Goal: Use online tool/utility: Utilize a website feature to perform a specific function

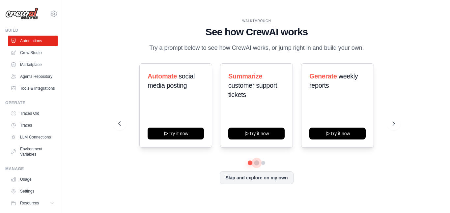
click at [255, 165] on button at bounding box center [256, 162] width 5 height 5
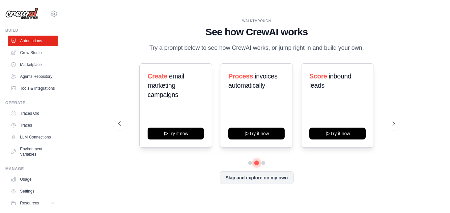
click at [255, 165] on button at bounding box center [257, 163] width 5 height 5
click at [261, 165] on button at bounding box center [263, 162] width 5 height 5
click at [253, 165] on button at bounding box center [250, 163] width 5 height 5
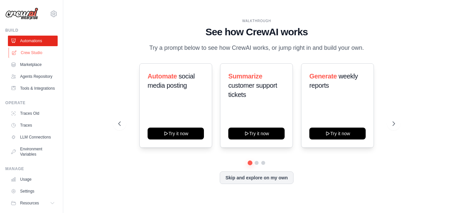
click at [26, 53] on link "Crew Studio" at bounding box center [34, 52] width 50 height 11
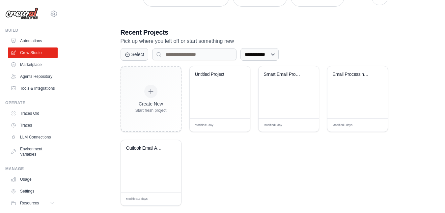
scroll to position [126, 0]
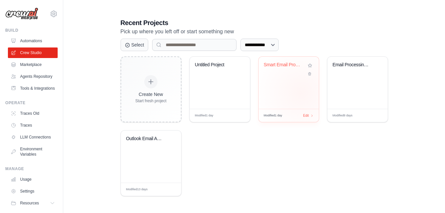
click at [302, 93] on div "Smart Email Processing & Team Notif..." at bounding box center [289, 83] width 60 height 52
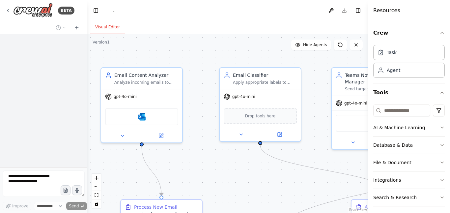
select select "****"
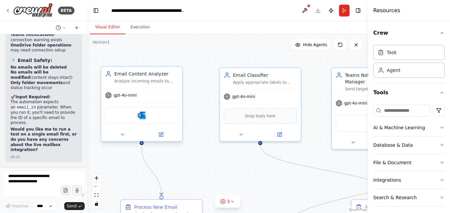
scroll to position [4903, 0]
click at [131, 111] on div "Microsoft Outlook" at bounding box center [141, 115] width 73 height 17
click at [146, 116] on div "Microsoft Outlook" at bounding box center [141, 115] width 73 height 17
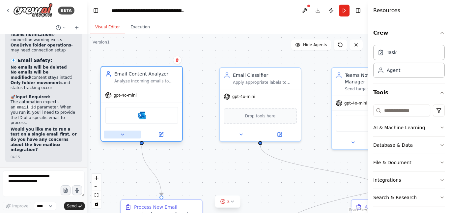
click at [136, 133] on button at bounding box center [122, 135] width 37 height 8
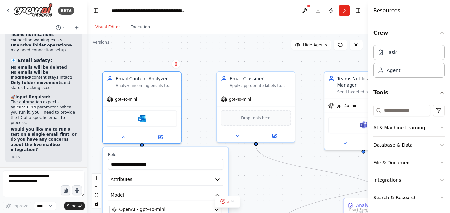
click at [186, 132] on div ".deletable-edge-delete-btn { width: 20px; height: 20px; border: 0px solid #ffff…" at bounding box center [227, 123] width 281 height 179
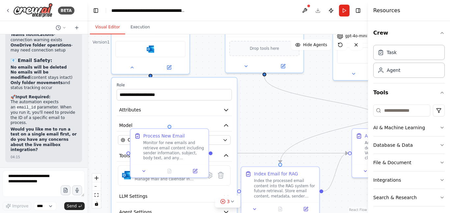
drag, startPoint x: 186, startPoint y: 132, endPoint x: 194, endPoint y: 62, distance: 70.0
click at [194, 62] on div ".deletable-edge-delete-btn { width: 20px; height: 20px; border: 0px solid #ffff…" at bounding box center [227, 123] width 281 height 179
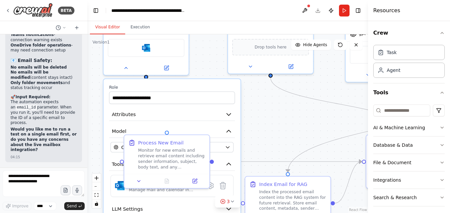
click at [272, 111] on div ".deletable-edge-delete-btn { width: 20px; height: 20px; border: 0px solid #ffff…" at bounding box center [227, 123] width 281 height 179
click at [180, 113] on button "Attributes" at bounding box center [172, 114] width 126 height 13
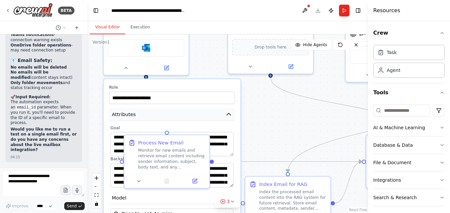
click at [180, 113] on button "Attributes" at bounding box center [172, 114] width 126 height 13
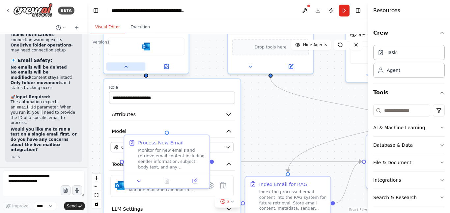
click at [129, 69] on button at bounding box center [125, 66] width 39 height 8
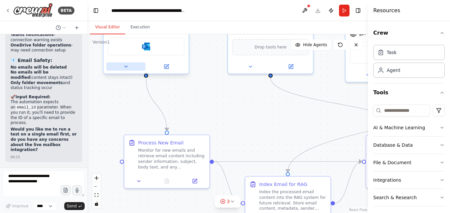
click at [129, 69] on button at bounding box center [125, 66] width 39 height 8
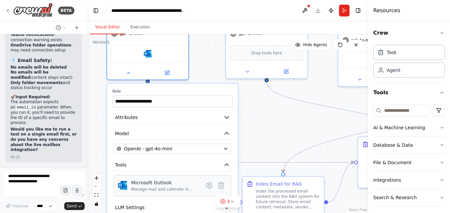
click at [176, 181] on div "Microsoft Outlook" at bounding box center [165, 182] width 68 height 7
click at [208, 186] on icon at bounding box center [209, 185] width 6 height 6
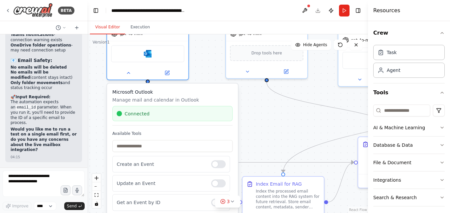
click at [162, 114] on div "Connected" at bounding box center [173, 113] width 112 height 7
click at [283, 115] on div ".deletable-edge-delete-btn { width: 20px; height: 20px; border: 0px solid #ffff…" at bounding box center [227, 123] width 281 height 179
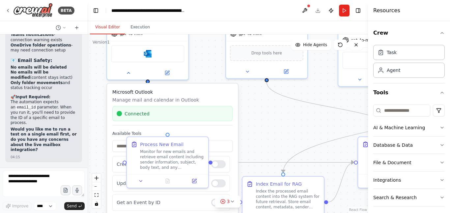
click at [263, 120] on div ".deletable-edge-delete-btn { width: 20px; height: 20px; border: 0px solid #ffff…" at bounding box center [227, 123] width 281 height 179
click at [132, 67] on div at bounding box center [147, 71] width 81 height 13
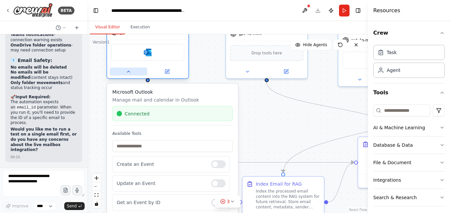
click at [131, 68] on button at bounding box center [128, 72] width 37 height 8
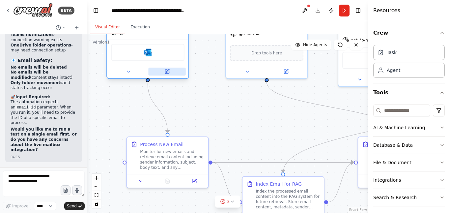
click at [155, 69] on button at bounding box center [166, 72] width 37 height 8
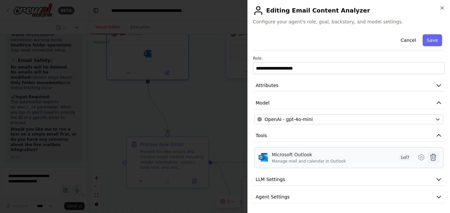
click at [431, 161] on icon at bounding box center [434, 157] width 6 height 7
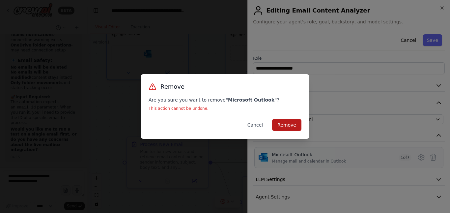
click at [296, 123] on button "Remove" at bounding box center [286, 125] width 29 height 12
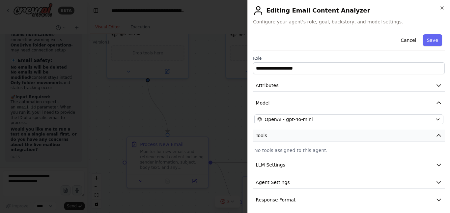
click at [401, 133] on button "Tools" at bounding box center [349, 136] width 192 height 12
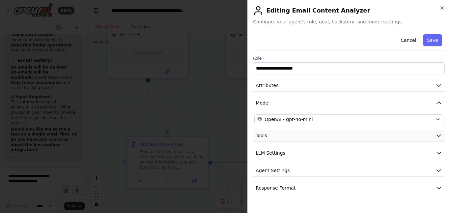
click at [345, 139] on button "Tools" at bounding box center [349, 136] width 192 height 12
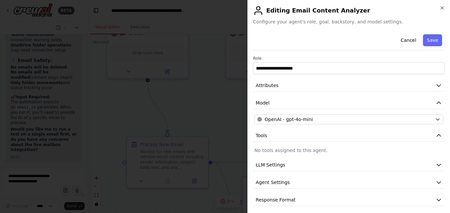
click at [296, 152] on p "No tools assigned to this agent." at bounding box center [349, 150] width 189 height 7
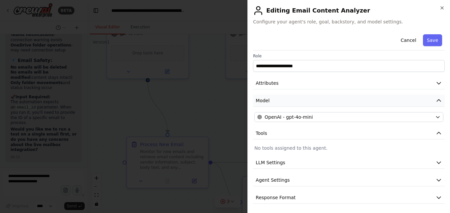
scroll to position [4, 0]
click at [289, 147] on p "No tools assigned to this agent." at bounding box center [349, 146] width 189 height 7
click at [354, 136] on button "Tools" at bounding box center [349, 132] width 192 height 12
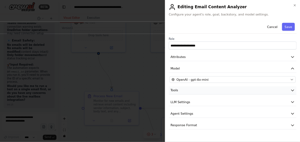
scroll to position [0, 0]
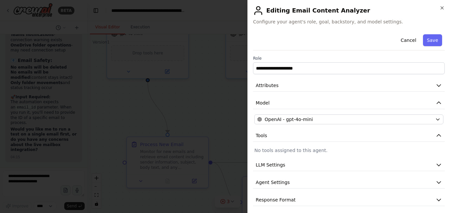
click at [315, 149] on p "No tools assigned to this agent." at bounding box center [349, 150] width 189 height 7
click at [404, 38] on button "Cancel" at bounding box center [408, 40] width 23 height 12
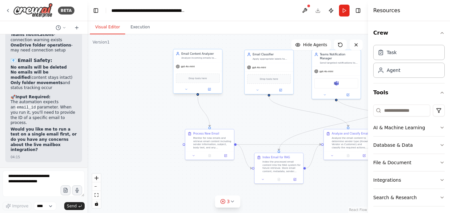
click at [188, 77] on div "Drop tools here" at bounding box center [198, 79] width 44 height 10
click at [182, 91] on button at bounding box center [186, 89] width 22 height 5
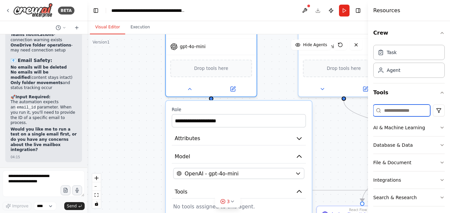
click at [404, 113] on input at bounding box center [402, 111] width 57 height 12
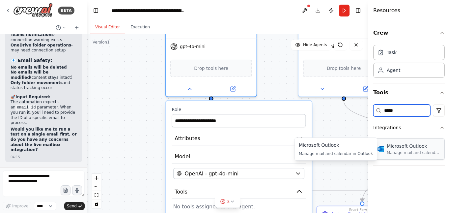
type input "*****"
click at [409, 157] on div "Microsoft Outlook Manage mail and calendar in Outlook" at bounding box center [410, 148] width 72 height 21
click at [419, 151] on div "Manage mail and calendar in Outlook" at bounding box center [414, 152] width 54 height 5
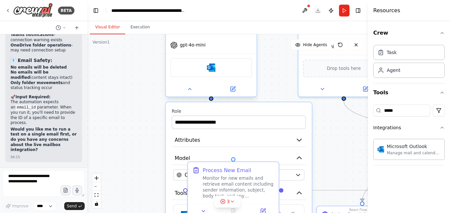
click at [225, 71] on div "Microsoft Outlook" at bounding box center [211, 67] width 82 height 19
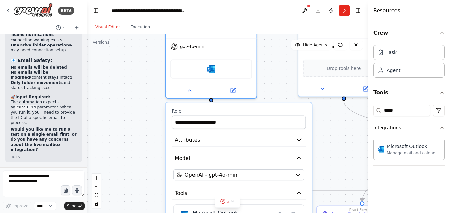
click at [339, 142] on div ".deletable-edge-delete-btn { width: 20px; height: 20px; border: 0px solid #ffff…" at bounding box center [227, 123] width 281 height 179
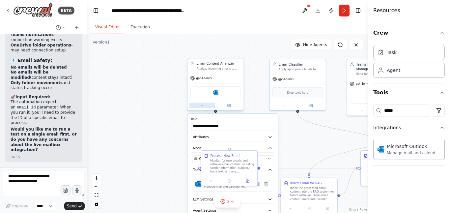
click at [202, 108] on div at bounding box center [216, 105] width 56 height 9
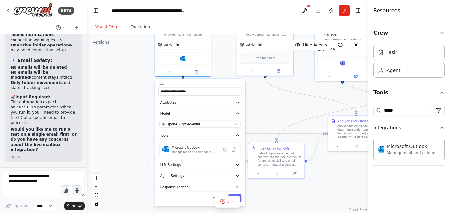
drag, startPoint x: 145, startPoint y: 146, endPoint x: 112, endPoint y: 111, distance: 48.5
click at [112, 111] on div ".deletable-edge-delete-btn { width: 20px; height: 20px; border: 0px solid #ffff…" at bounding box center [227, 123] width 281 height 179
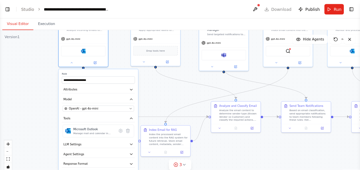
scroll to position [4870, 0]
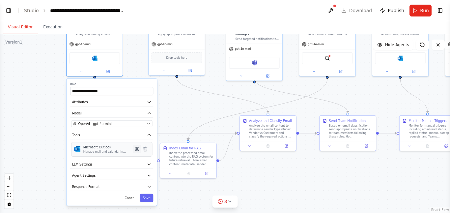
click at [136, 148] on icon at bounding box center [137, 149] width 4 height 4
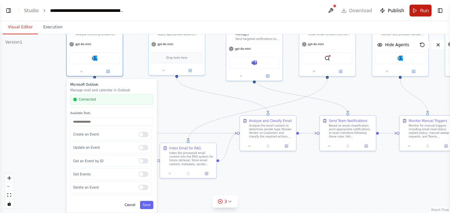
click at [421, 10] on span "Run" at bounding box center [424, 10] width 9 height 7
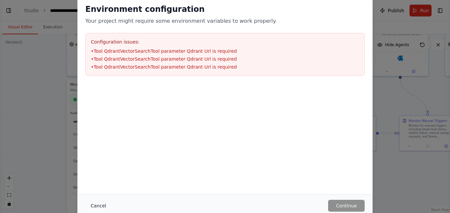
click at [98, 207] on button "Cancel" at bounding box center [98, 206] width 26 height 12
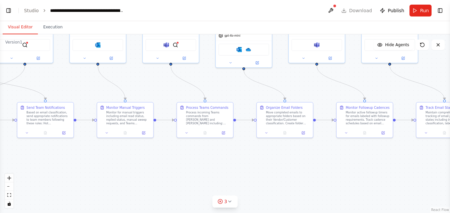
drag, startPoint x: 303, startPoint y: 183, endPoint x: 0, endPoint y: 170, distance: 302.9
click at [0, 170] on div ".deletable-edge-delete-btn { width: 20px; height: 20px; border: 0px solid #ffff…" at bounding box center [225, 123] width 450 height 179
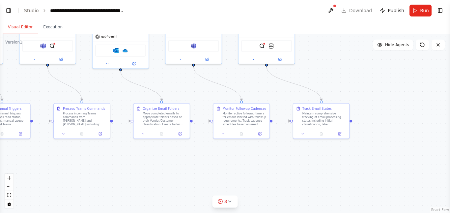
drag, startPoint x: 182, startPoint y: 169, endPoint x: 59, endPoint y: 170, distance: 123.0
click at [59, 170] on div ".deletable-edge-delete-btn { width: 20px; height: 20px; border: 0px solid #ffff…" at bounding box center [225, 123] width 450 height 179
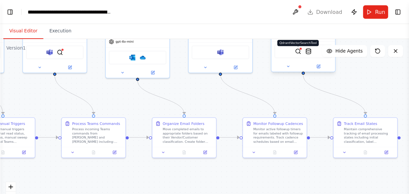
scroll to position [4870, 0]
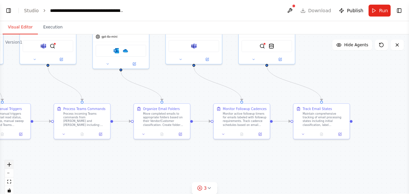
click at [9, 163] on icon "zoom in" at bounding box center [9, 164] width 4 height 4
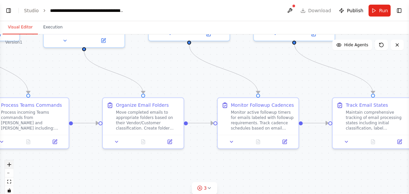
click at [9, 163] on icon "zoom in" at bounding box center [9, 164] width 4 height 4
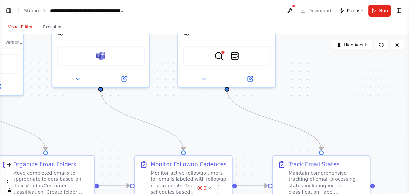
drag, startPoint x: 279, startPoint y: 61, endPoint x: 193, endPoint y: 122, distance: 105.3
click at [193, 122] on div ".deletable-edge-delete-btn { width: 20px; height: 20px; border: 0px solid #ffff…" at bounding box center [204, 116] width 409 height 165
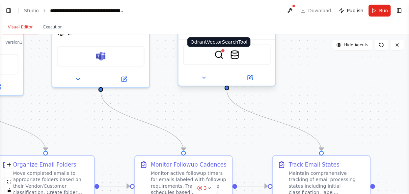
click at [219, 52] on img at bounding box center [219, 55] width 10 height 10
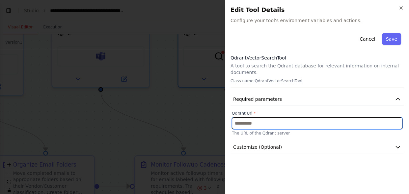
click at [274, 123] on input "text" at bounding box center [317, 123] width 171 height 12
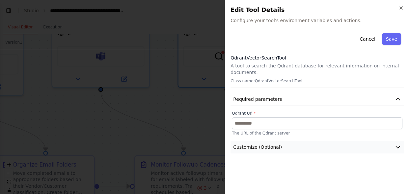
click at [297, 148] on button "Customize (Optional)" at bounding box center [317, 147] width 173 height 12
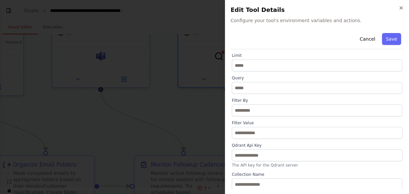
scroll to position [107, 0]
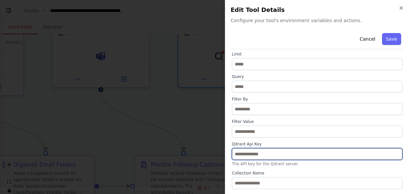
click at [283, 156] on input "text" at bounding box center [317, 154] width 171 height 12
